Goal: Task Accomplishment & Management: Manage account settings

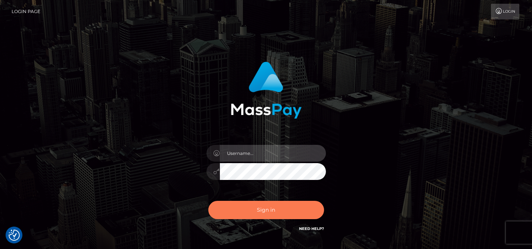
type input "dayafalon@gmail.com"
click at [261, 206] on button "Sign in" at bounding box center [266, 210] width 116 height 18
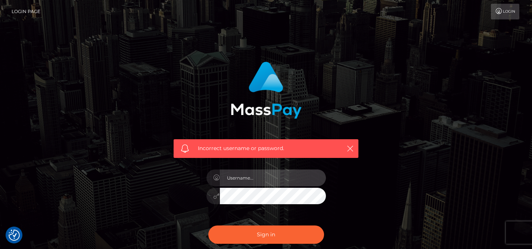
type input "[EMAIL_ADDRESS][DOMAIN_NAME]"
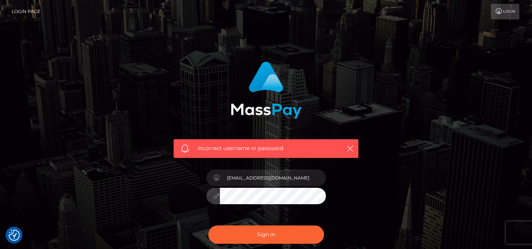
click at [208, 226] on button "Sign in" at bounding box center [266, 235] width 116 height 18
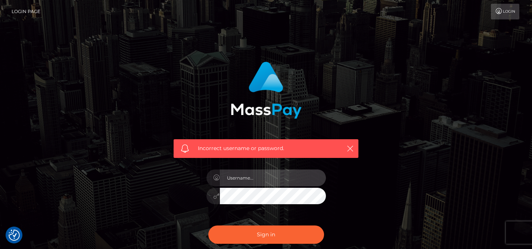
type input "[EMAIL_ADDRESS][DOMAIN_NAME]"
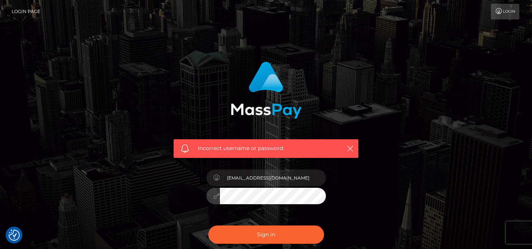
click at [133, 193] on div "Incorrect username or password. dayafalon@gmail.com" at bounding box center [266, 163] width 426 height 215
click at [208, 226] on button "Sign in" at bounding box center [266, 235] width 116 height 18
